Goal: Consume media (video, audio): Consume media (video, audio)

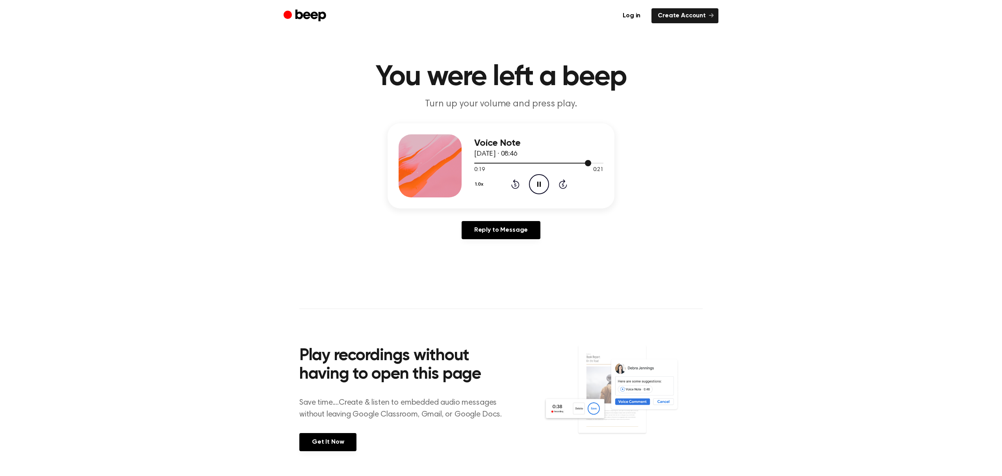
click at [541, 161] on div at bounding box center [538, 162] width 129 height 6
click at [542, 163] on div at bounding box center [532, 163] width 117 height 1
click at [544, 180] on icon "Pause Audio" at bounding box center [539, 184] width 20 height 20
click at [556, 163] on div at bounding box center [523, 163] width 99 height 1
click at [543, 184] on icon "Play Audio" at bounding box center [539, 184] width 20 height 20
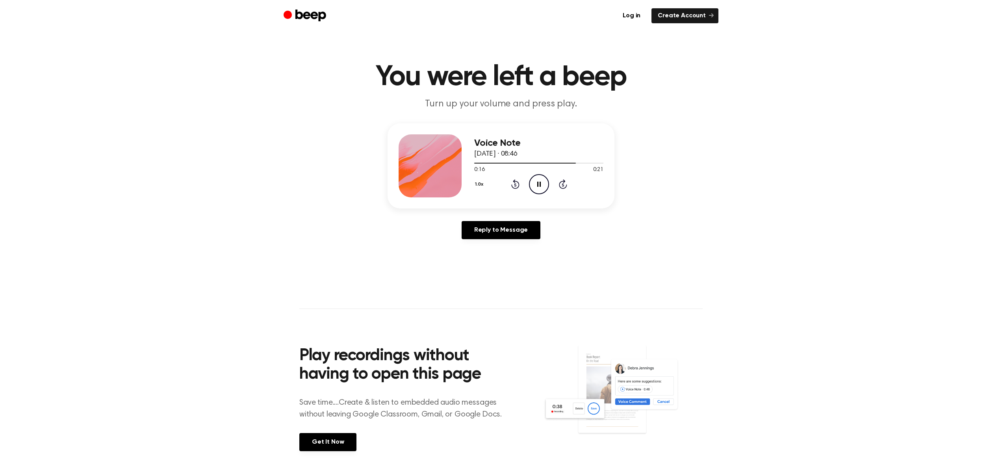
click at [543, 184] on icon "Pause Audio" at bounding box center [539, 184] width 20 height 20
click at [546, 159] on div "Voice Note [DATE] · 08:46" at bounding box center [538, 149] width 129 height 22
click at [547, 164] on div at bounding box center [538, 162] width 129 height 6
click at [539, 188] on icon "Play Audio" at bounding box center [539, 184] width 20 height 20
click at [539, 188] on icon "Pause Audio" at bounding box center [539, 184] width 20 height 20
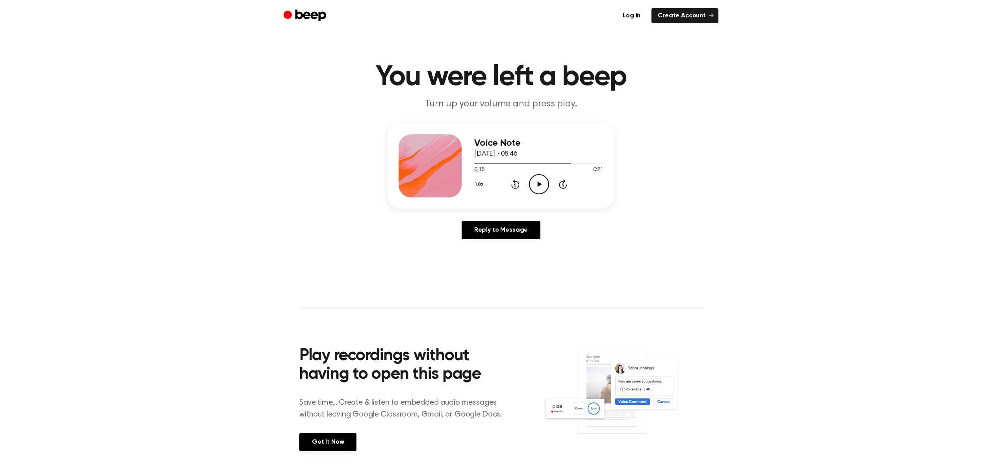
click at [546, 163] on div at bounding box center [522, 163] width 97 height 1
click at [542, 188] on icon "Play Audio" at bounding box center [539, 184] width 20 height 20
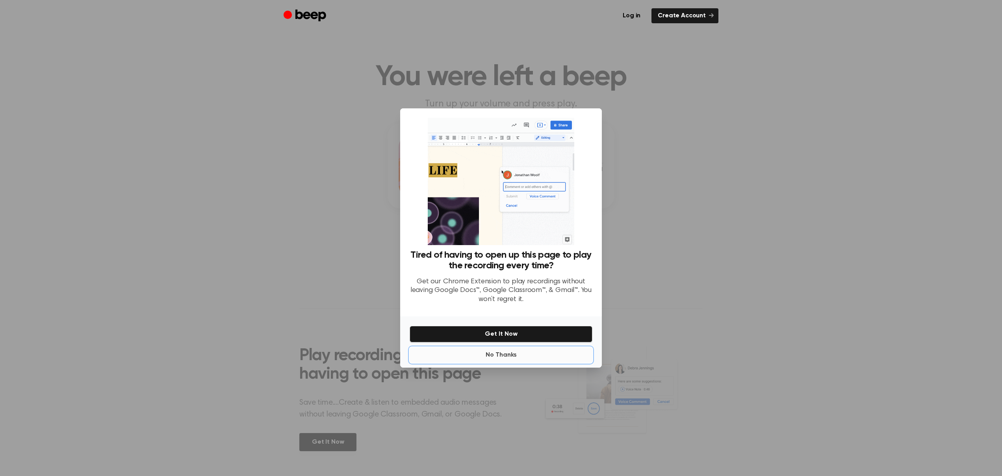
click at [498, 357] on button "No Thanks" at bounding box center [501, 355] width 183 height 16
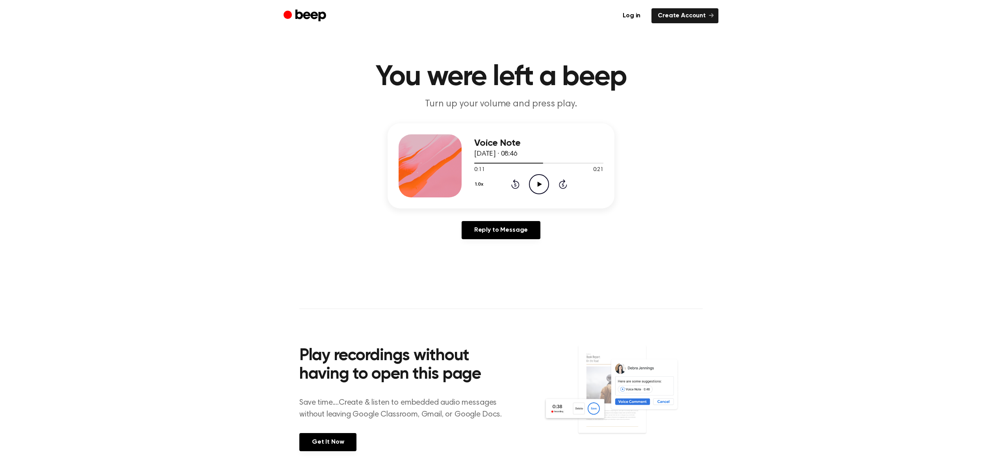
click at [534, 185] on icon "Play Audio" at bounding box center [539, 184] width 20 height 20
click at [534, 185] on icon "Pause Audio" at bounding box center [539, 184] width 20 height 20
click at [647, 123] on div "Voice Note [DATE] · 08:46 0:15 0:21 Your browser does not support the [object O…" at bounding box center [500, 184] width 983 height 122
